Goal: Find specific page/section: Find specific page/section

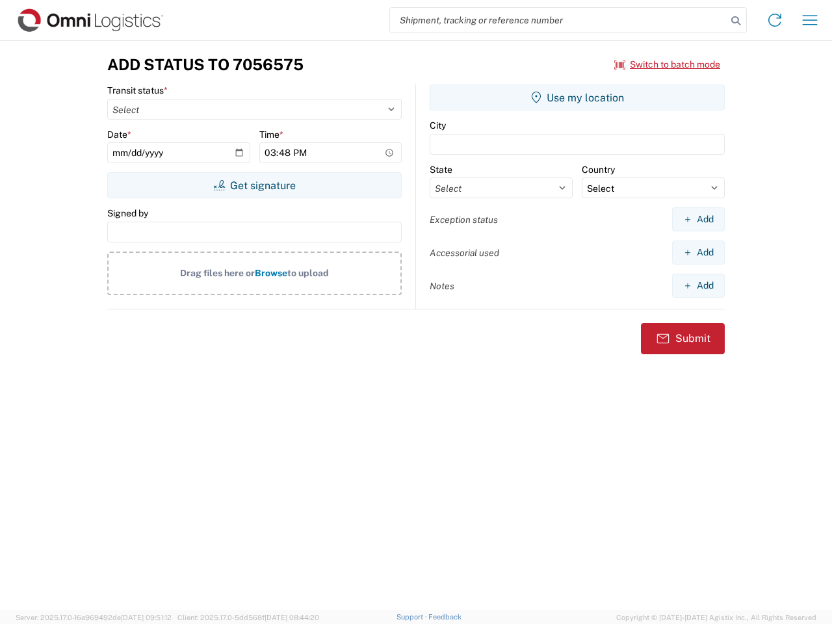
click at [559, 20] on input "search" at bounding box center [558, 20] width 337 height 25
click at [736, 21] on icon at bounding box center [736, 21] width 18 height 18
click at [775, 20] on icon at bounding box center [775, 20] width 21 height 21
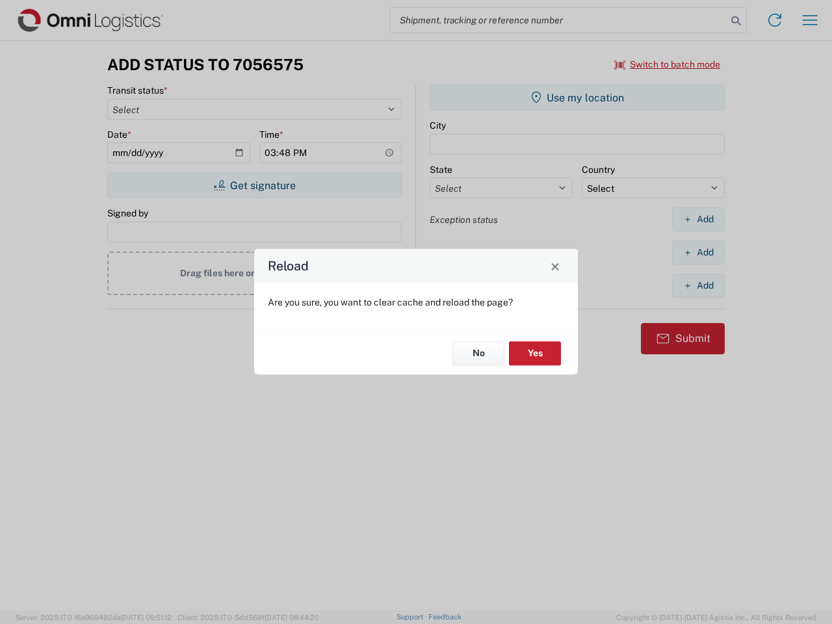
click at [810, 20] on div "Reload Are you sure, you want to clear cache and reload the page? No Yes" at bounding box center [416, 312] width 832 height 624
click at [668, 64] on div "Reload Are you sure, you want to clear cache and reload the page? No Yes" at bounding box center [416, 312] width 832 height 624
click at [254, 185] on div "Reload Are you sure, you want to clear cache and reload the page? No Yes" at bounding box center [416, 312] width 832 height 624
click at [577, 98] on div "Reload Are you sure, you want to clear cache and reload the page? No Yes" at bounding box center [416, 312] width 832 height 624
click at [698, 219] on div "Reload Are you sure, you want to clear cache and reload the page? No Yes" at bounding box center [416, 312] width 832 height 624
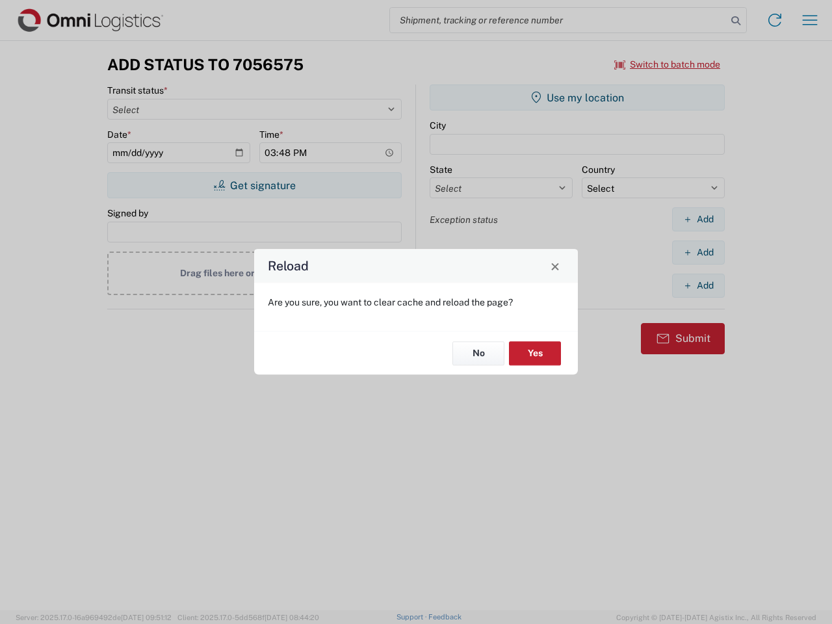
click at [698, 252] on div "Reload Are you sure, you want to clear cache and reload the page? No Yes" at bounding box center [416, 312] width 832 height 624
click at [698, 285] on div "Reload Are you sure, you want to clear cache and reload the page? No Yes" at bounding box center [416, 312] width 832 height 624
